Goal: Find specific page/section: Find specific page/section

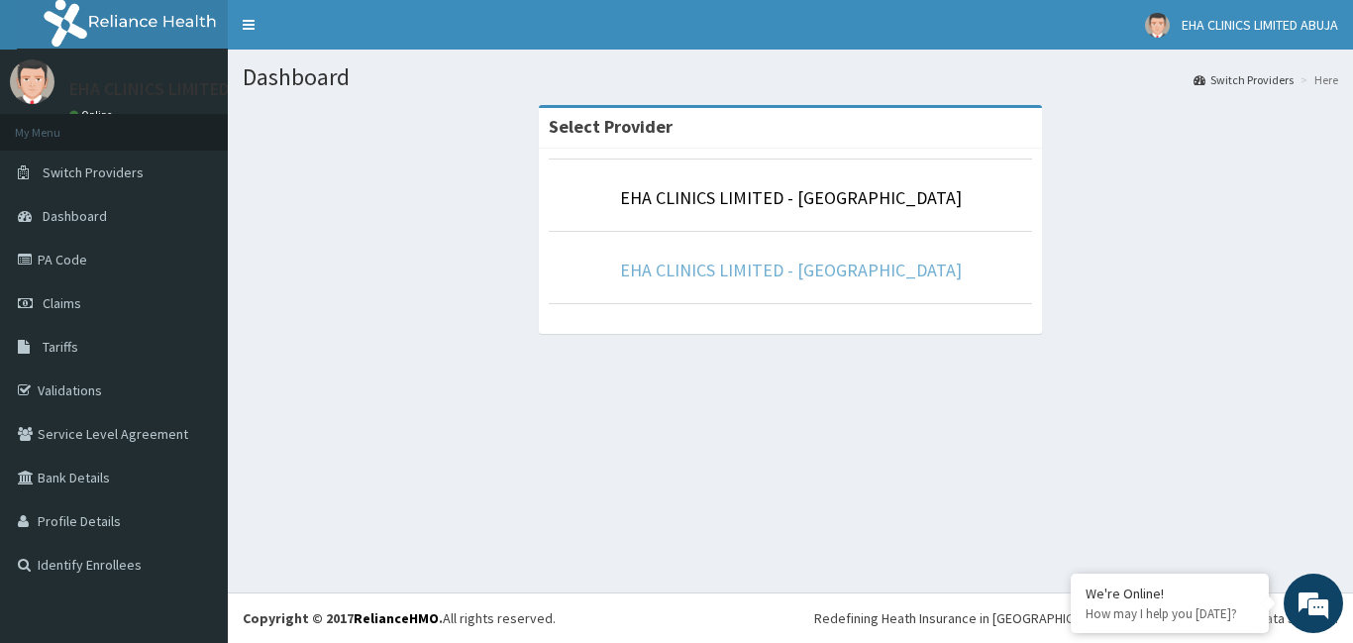
click at [882, 268] on link "EHA CLINICS LIMITED - [GEOGRAPHIC_DATA]" at bounding box center [791, 269] width 342 height 23
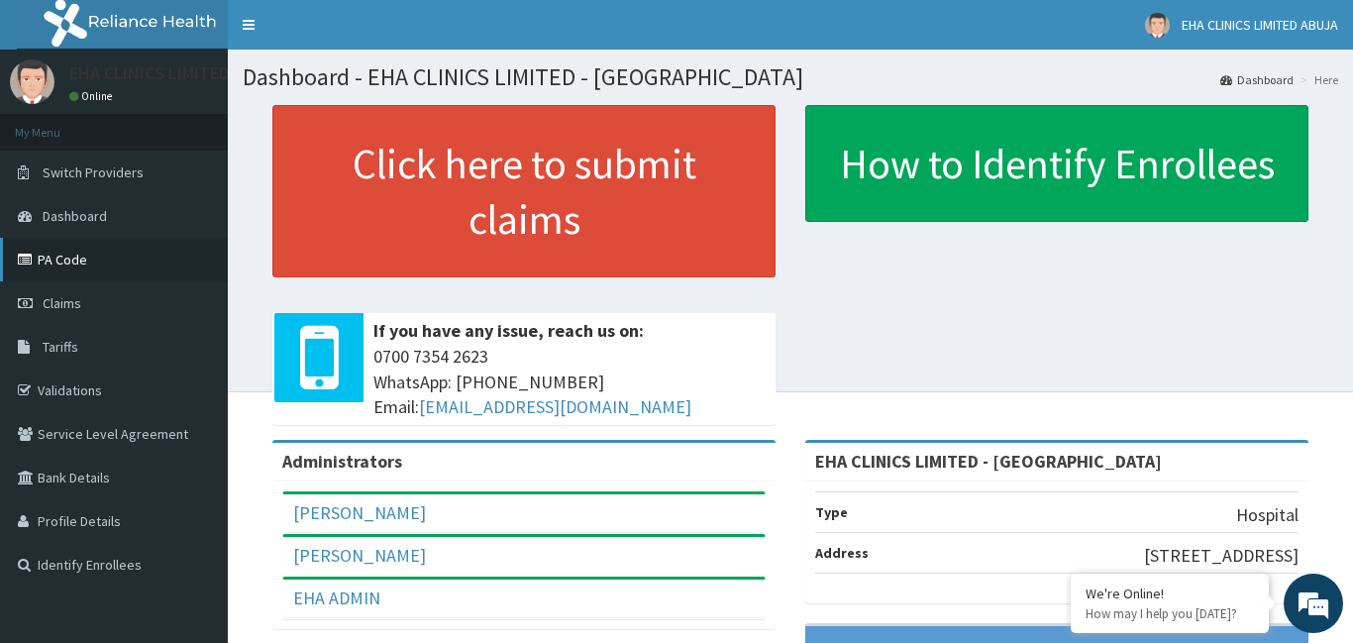
click at [69, 260] on link "PA Code" at bounding box center [114, 260] width 228 height 44
